Goal: Transaction & Acquisition: Purchase product/service

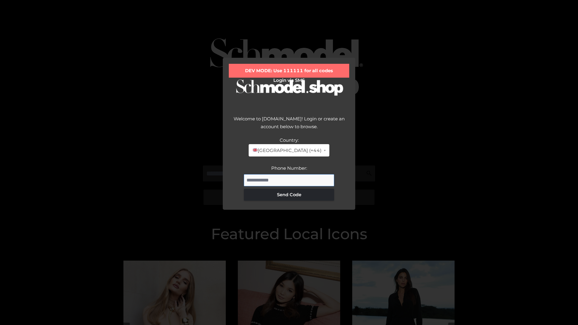
click at [289, 180] on input "Phone Number:" at bounding box center [289, 180] width 90 height 12
type input "**********"
click at [289, 194] on button "Send Code" at bounding box center [289, 195] width 90 height 12
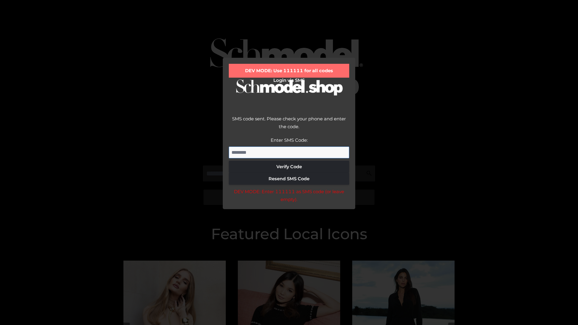
click at [289, 152] on input "Enter SMS Code:" at bounding box center [289, 153] width 120 height 12
type input "******"
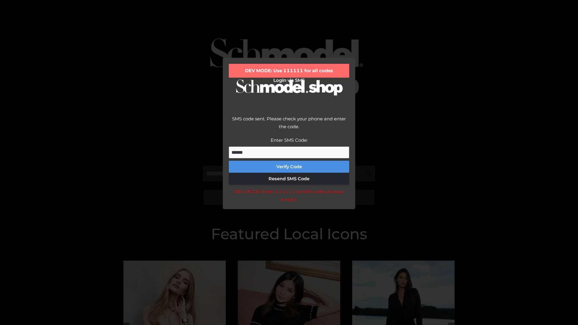
click at [289, 167] on button "Verify Code" at bounding box center [289, 167] width 120 height 12
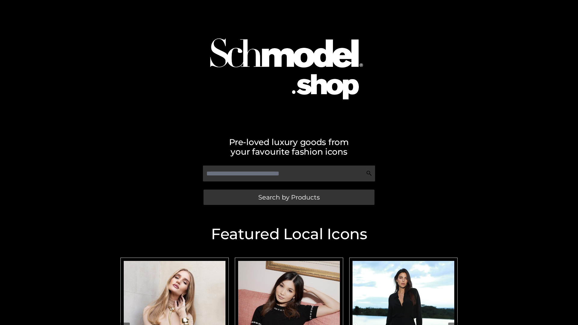
click at [289, 197] on span "Search by Products" at bounding box center [288, 197] width 61 height 6
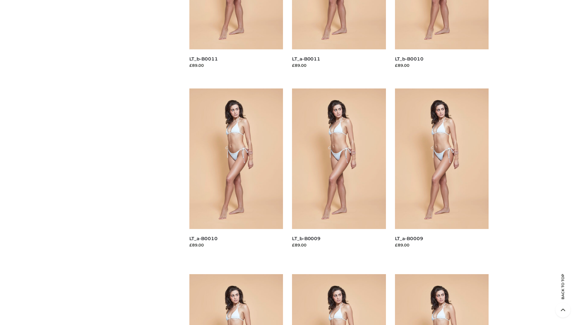
scroll to position [1586, 0]
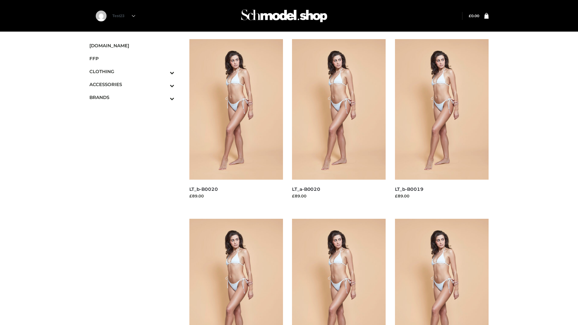
scroll to position [490, 0]
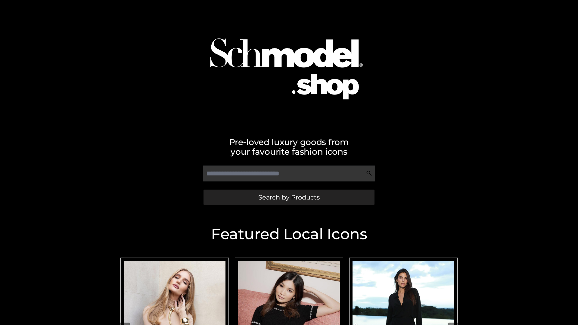
click at [289, 197] on span "Search by Products" at bounding box center [288, 197] width 61 height 6
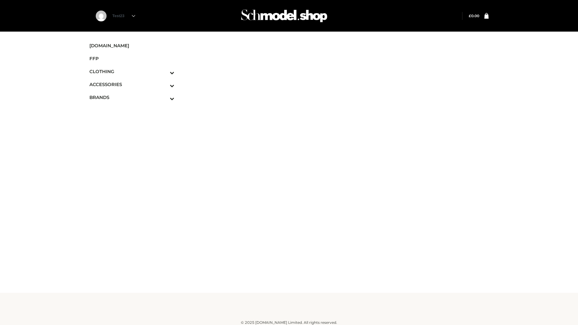
scroll to position [4, 0]
